Goal: Information Seeking & Learning: Learn about a topic

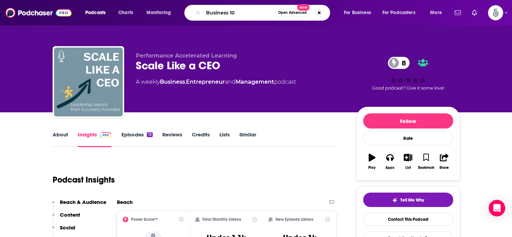
type input "Business 101"
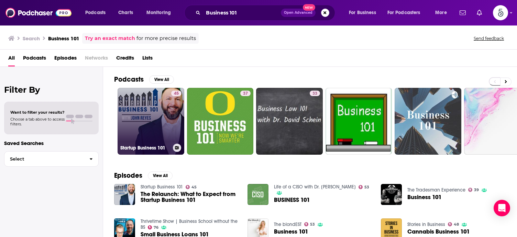
click at [152, 109] on link "45 Startup Business 101" at bounding box center [151, 121] width 67 height 67
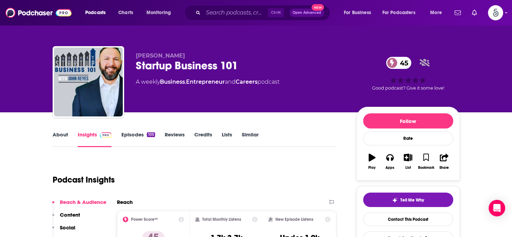
click at [133, 132] on link "Episodes 105" at bounding box center [138, 139] width 34 height 16
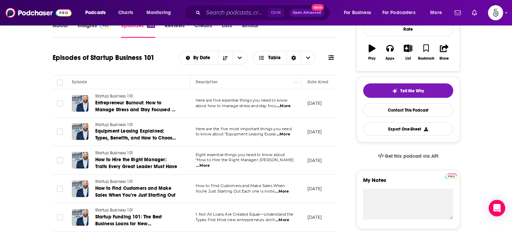
scroll to position [138, 0]
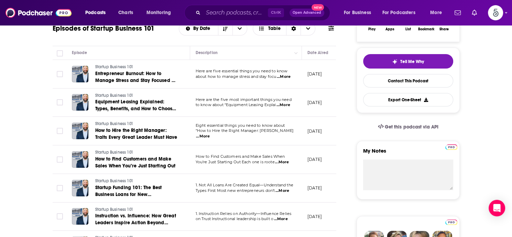
click at [286, 76] on span "...More" at bounding box center [284, 77] width 14 height 6
click at [279, 114] on td "Here are the five most important things you need to know about “Equipment Leasi…" at bounding box center [246, 102] width 112 height 29
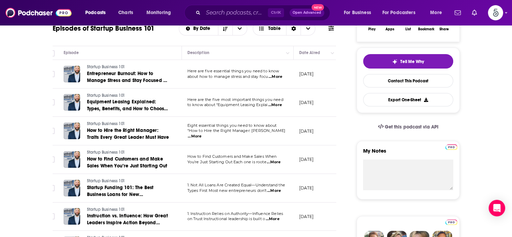
scroll to position [0, 0]
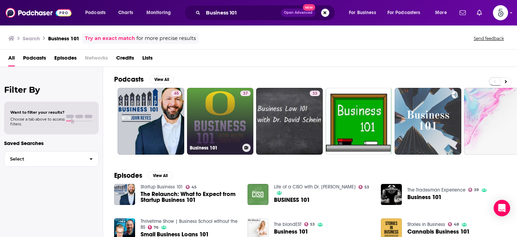
click at [226, 123] on link "37 Business 101" at bounding box center [220, 121] width 67 height 67
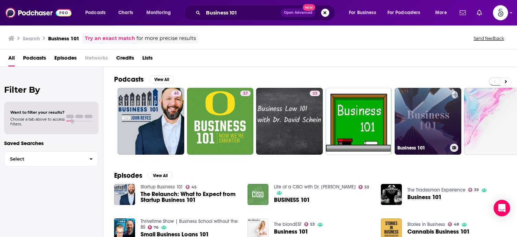
click at [417, 113] on link "Business 101" at bounding box center [428, 121] width 67 height 67
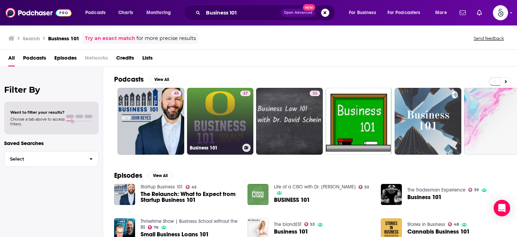
click at [221, 126] on link "37 Business 101" at bounding box center [220, 121] width 67 height 67
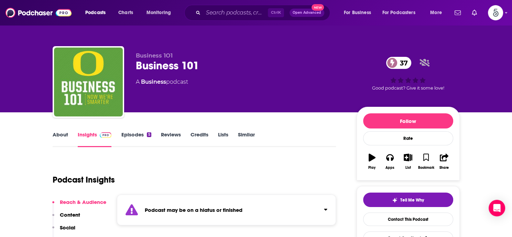
click at [58, 133] on link "About" at bounding box center [60, 139] width 15 height 16
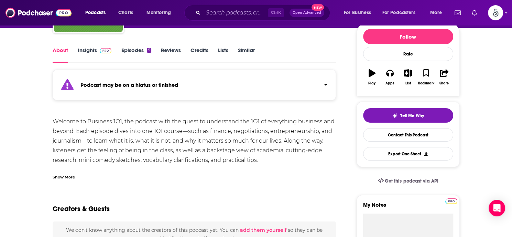
scroll to position [85, 0]
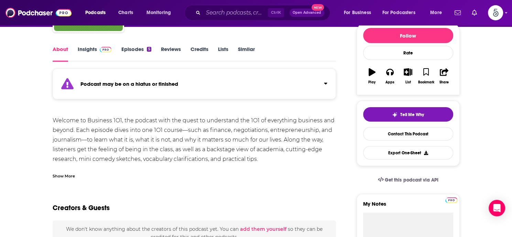
click at [64, 177] on div "Show More" at bounding box center [64, 175] width 22 height 7
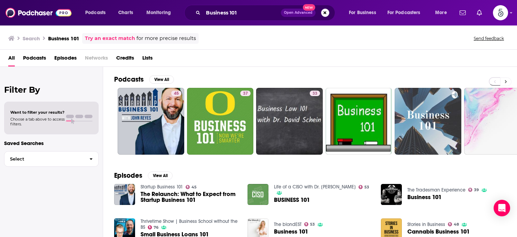
click at [504, 79] on button at bounding box center [505, 81] width 11 height 9
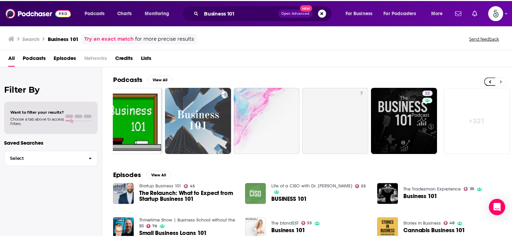
scroll to position [0, 228]
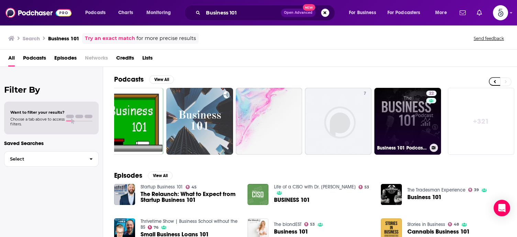
click at [407, 122] on link "22 Business 101 Podcast | Finance and Growth Mastery" at bounding box center [408, 121] width 67 height 67
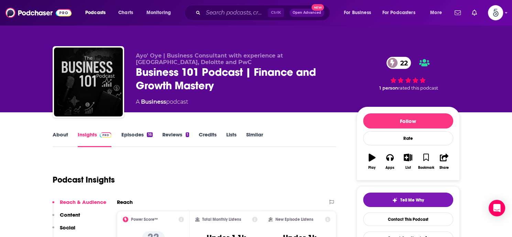
click at [83, 134] on link "Insights" at bounding box center [95, 139] width 34 height 16
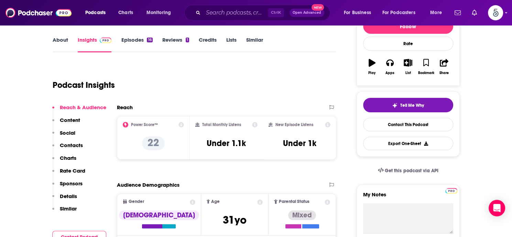
scroll to position [98, 0]
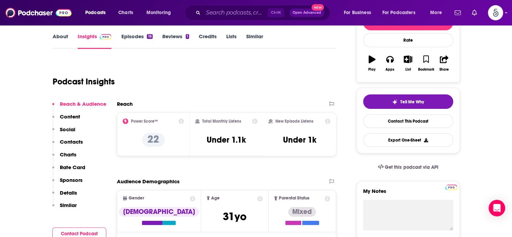
click at [63, 140] on p "Contacts" at bounding box center [71, 141] width 23 height 7
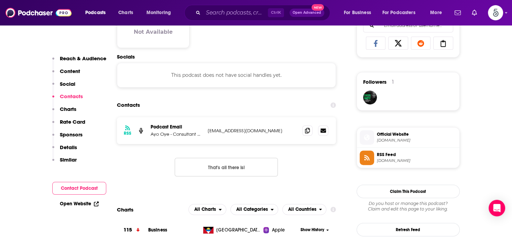
scroll to position [460, 0]
